Goal: Transaction & Acquisition: Obtain resource

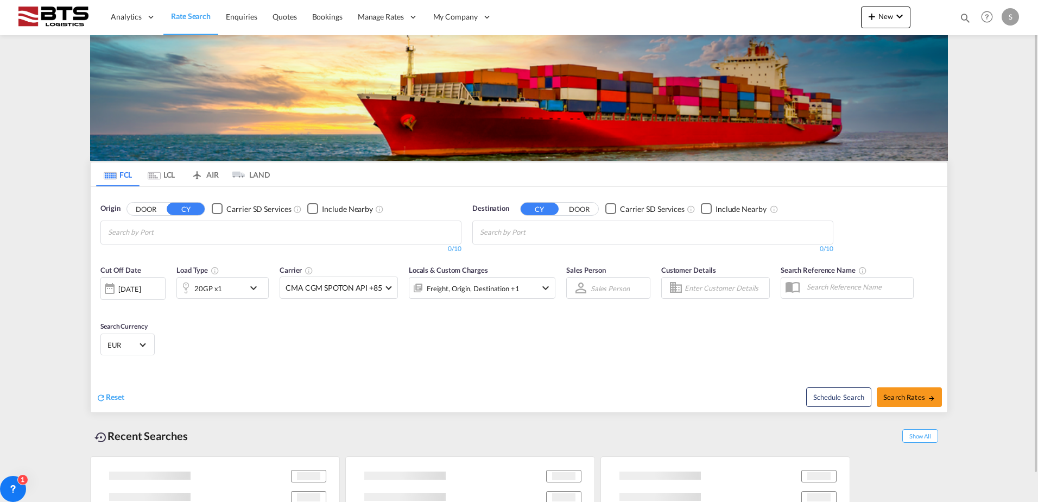
click at [190, 236] on input "Chips input." at bounding box center [159, 232] width 103 height 17
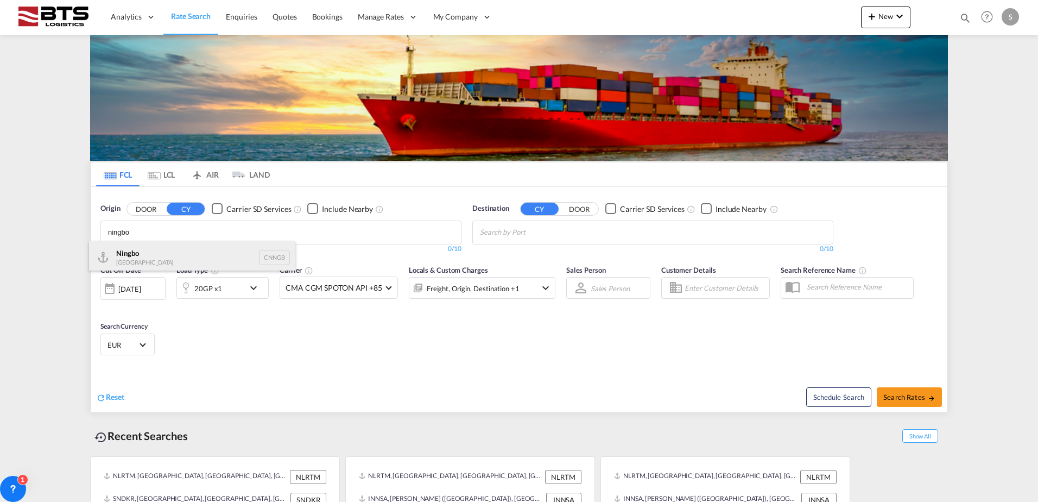
type input "ningbo"
click at [160, 253] on div "Ningbo China CNNGB" at bounding box center [192, 257] width 206 height 33
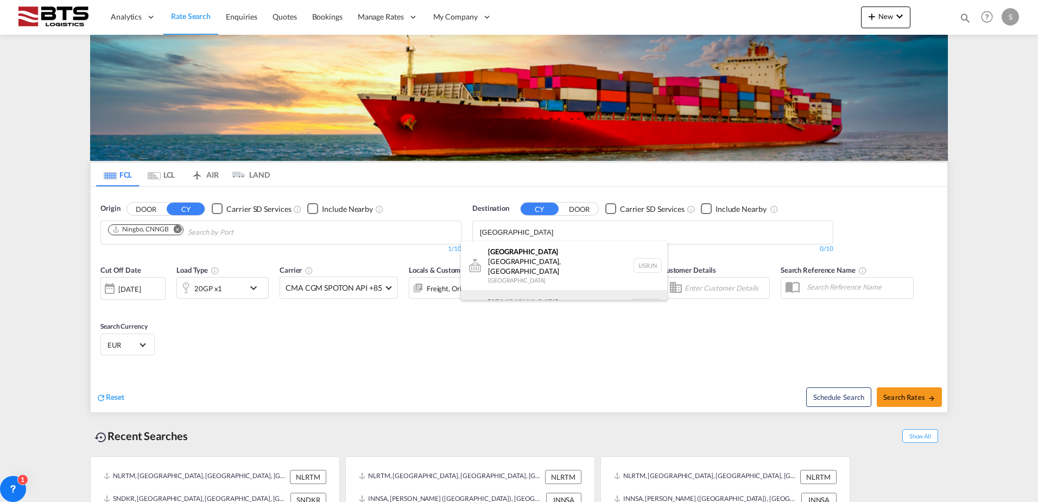
type input "[GEOGRAPHIC_DATA]"
click at [526, 290] on div "[GEOGRAPHIC_DATA] [GEOGRAPHIC_DATA] NLRTM" at bounding box center [564, 306] width 206 height 33
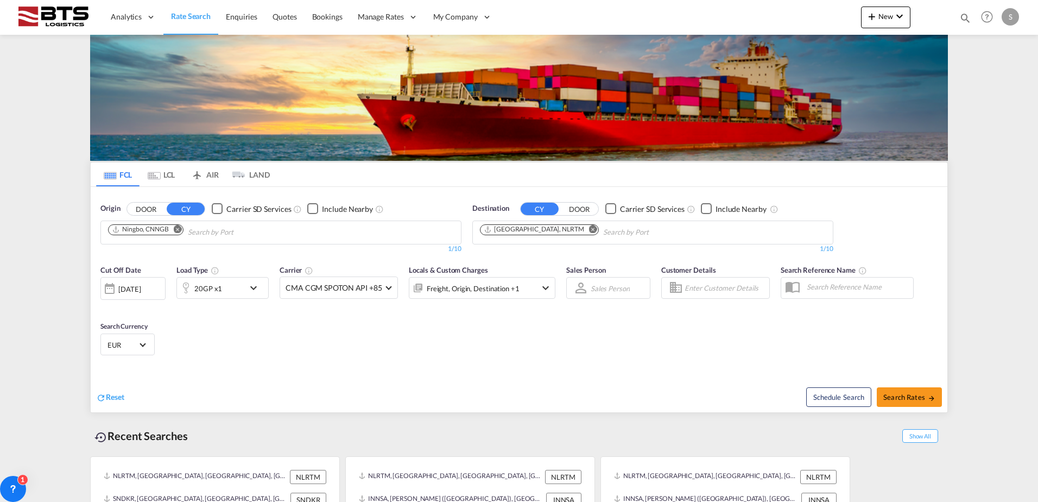
click at [253, 291] on md-icon "icon-chevron-down" at bounding box center [256, 287] width 18 height 13
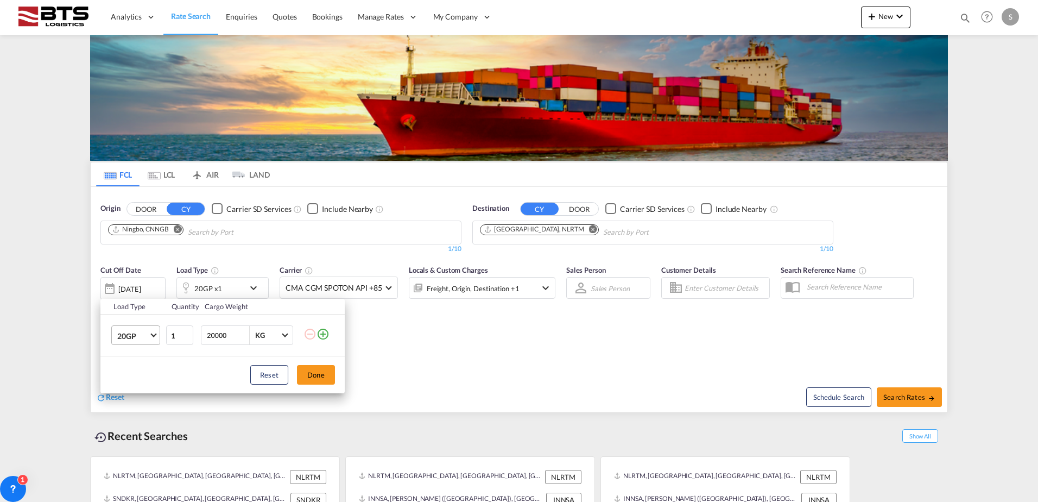
click at [150, 332] on md-select-value "20GP" at bounding box center [137, 335] width 43 height 18
click at [145, 379] on md-option "40HC" at bounding box center [146, 388] width 74 height 26
click at [318, 374] on button "Done" at bounding box center [316, 375] width 38 height 20
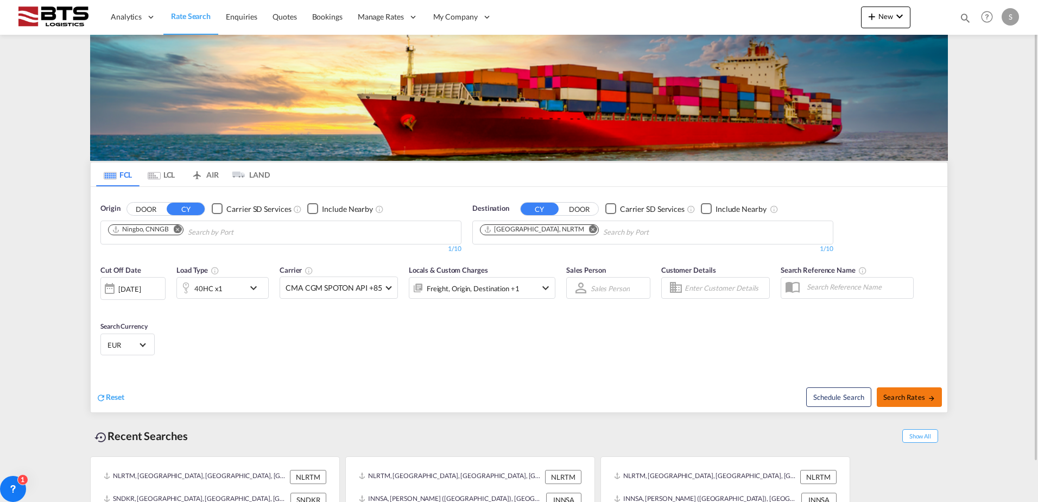
click at [890, 395] on span "Search Rates" at bounding box center [909, 397] width 52 height 9
type input "CNNGB to NLRTM / [DATE]"
